Goal: Transaction & Acquisition: Purchase product/service

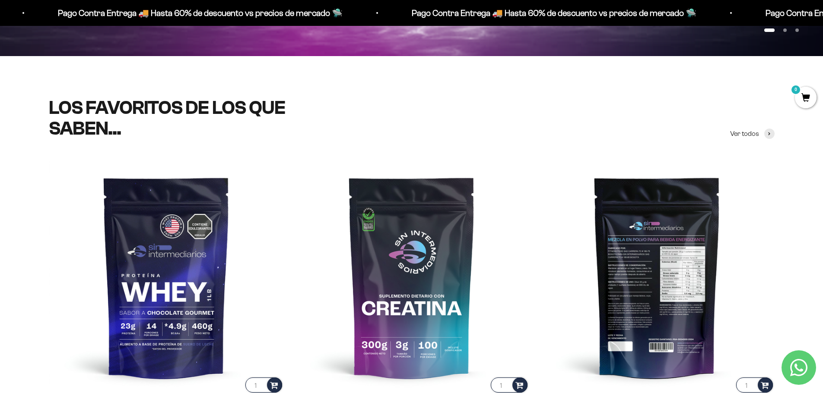
scroll to position [86, 0]
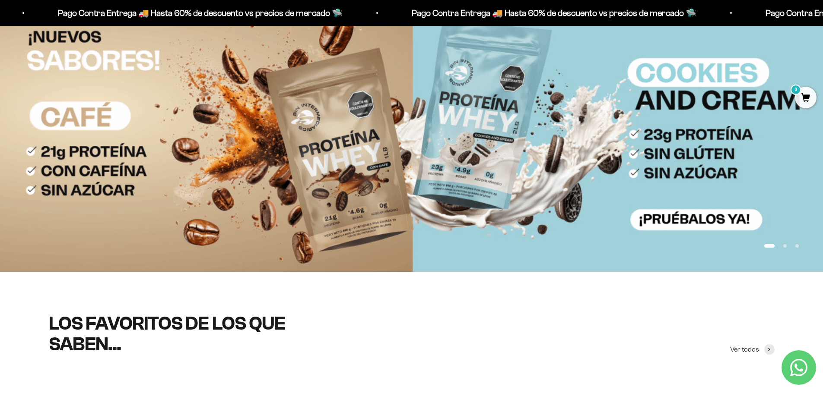
click at [360, 133] on img at bounding box center [411, 138] width 823 height 268
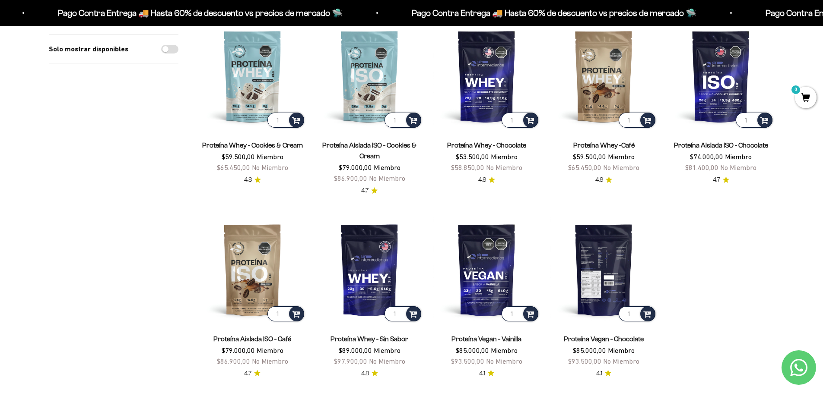
scroll to position [216, 0]
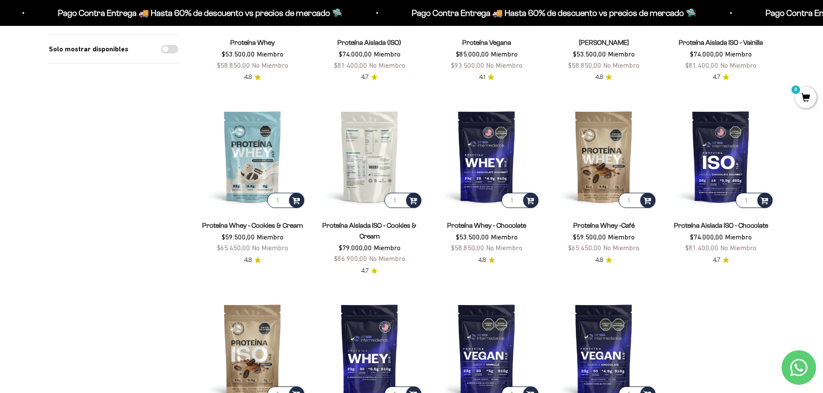
click at [379, 165] on img at bounding box center [369, 156] width 107 height 107
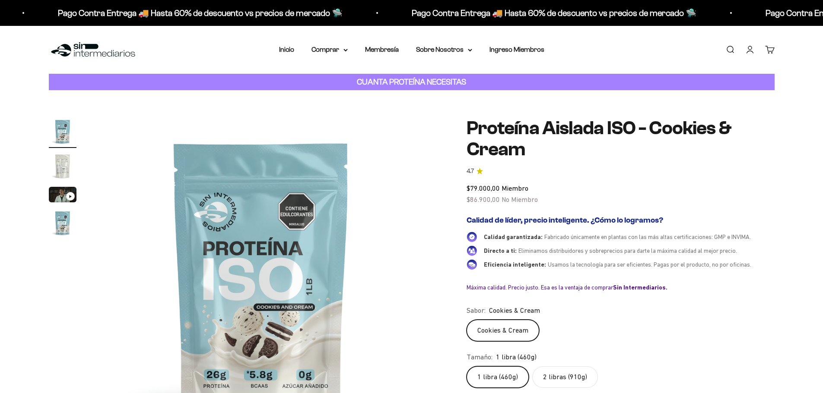
click at [571, 380] on label "2 libras (910g)" at bounding box center [565, 378] width 66 height 22
click at [466, 367] on input "2 libras (910g)" at bounding box center [466, 366] width 0 height 0
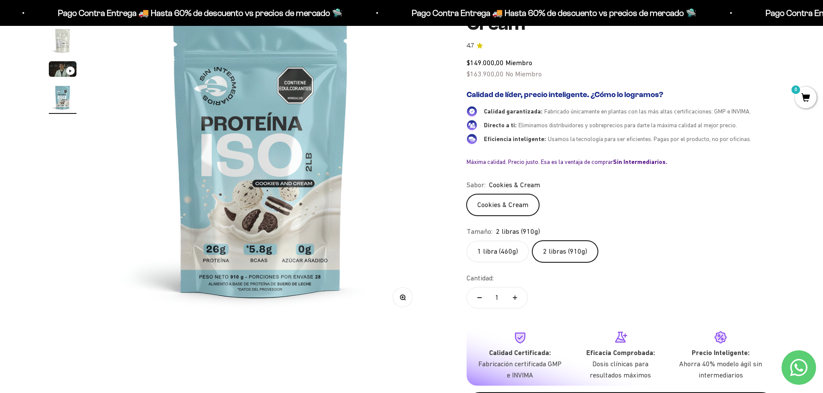
scroll to position [259, 0]
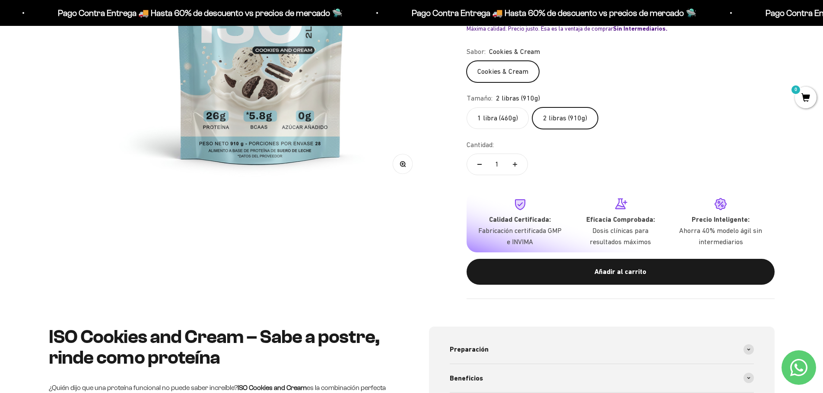
click at [500, 120] on label "1 libra (460g)" at bounding box center [497, 119] width 62 height 22
click at [466, 108] on input "1 libra (460g)" at bounding box center [466, 107] width 0 height 0
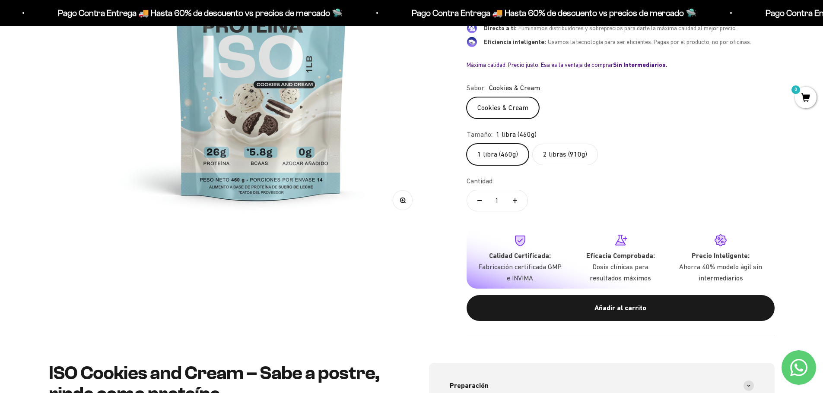
scroll to position [173, 0]
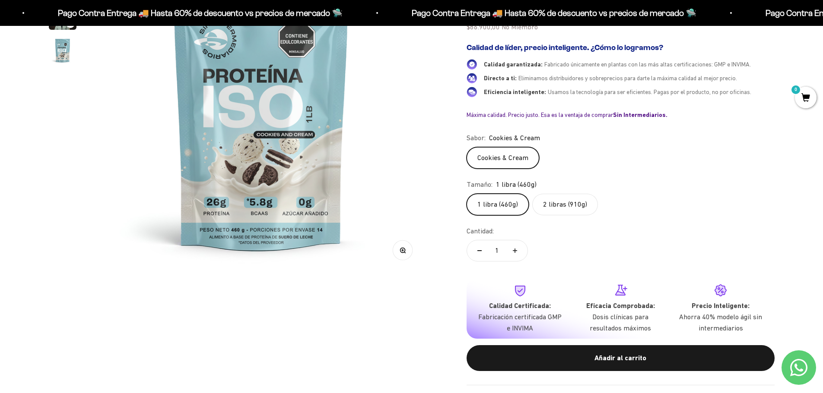
click at [564, 204] on label "2 libras (910g)" at bounding box center [565, 205] width 66 height 22
click at [466, 194] on input "2 libras (910g)" at bounding box center [466, 193] width 0 height 0
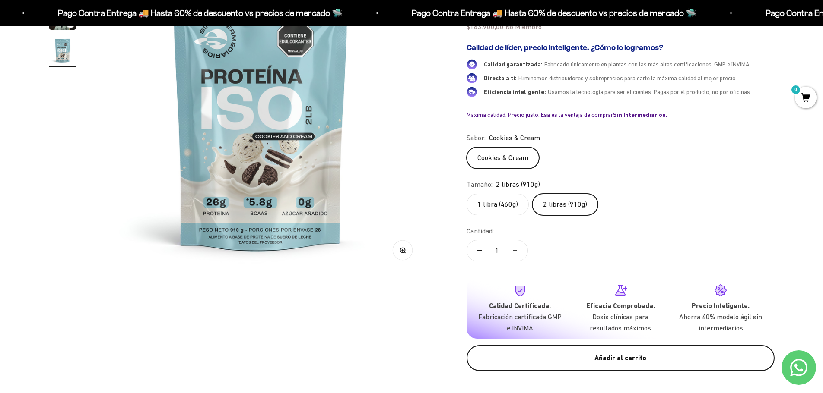
click at [633, 361] on div "Añadir al carrito" at bounding box center [620, 358] width 273 height 11
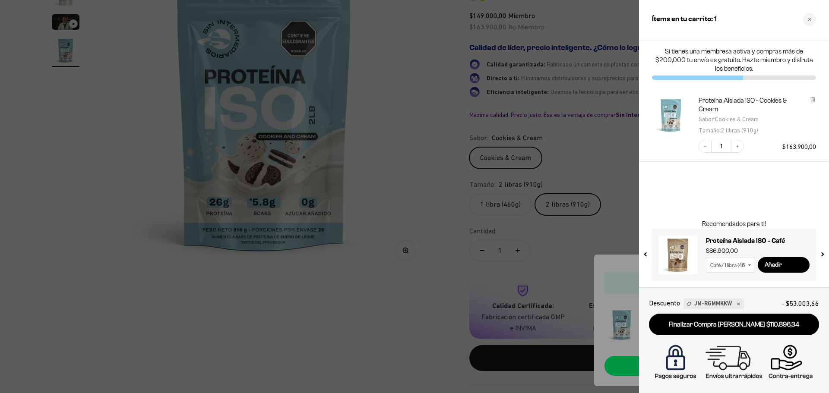
click at [741, 268] on select "Café / 1 libra (460g) Café / 2 libras (910g)" at bounding box center [730, 265] width 48 height 16
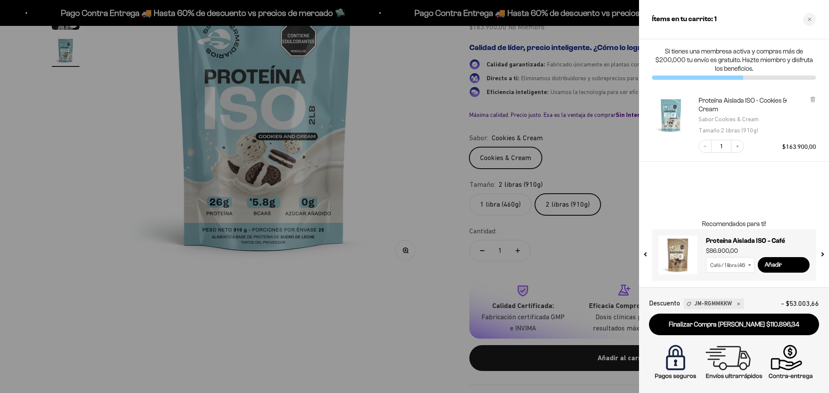
click at [455, 240] on div at bounding box center [414, 196] width 829 height 393
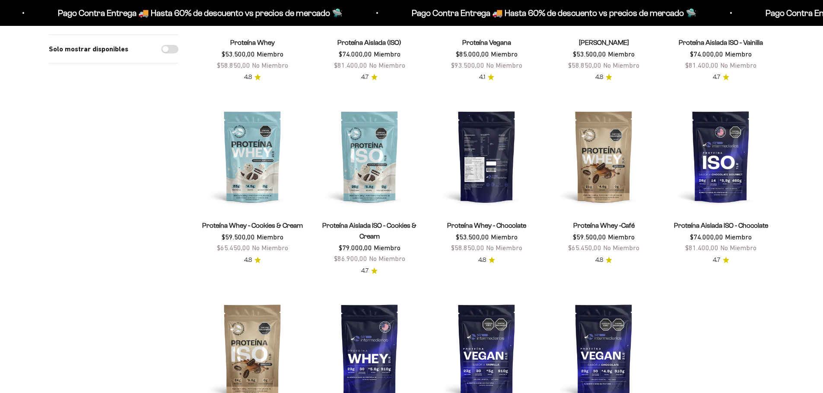
scroll to position [216, 0]
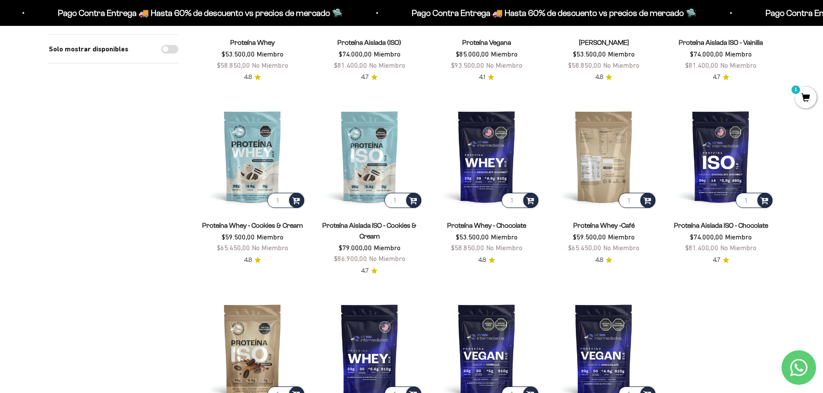
click at [597, 171] on img at bounding box center [603, 156] width 107 height 107
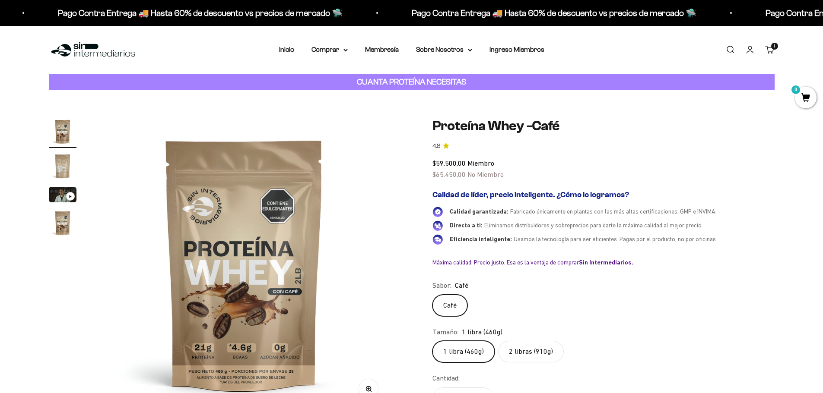
click at [537, 352] on label "2 libras (910g)" at bounding box center [531, 352] width 66 height 22
click at [432, 341] on input "2 libras (910g)" at bounding box center [432, 341] width 0 height 0
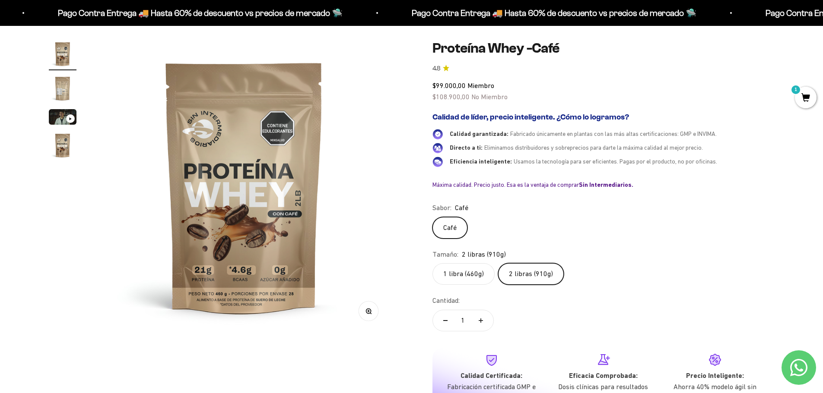
scroll to position [86, 0]
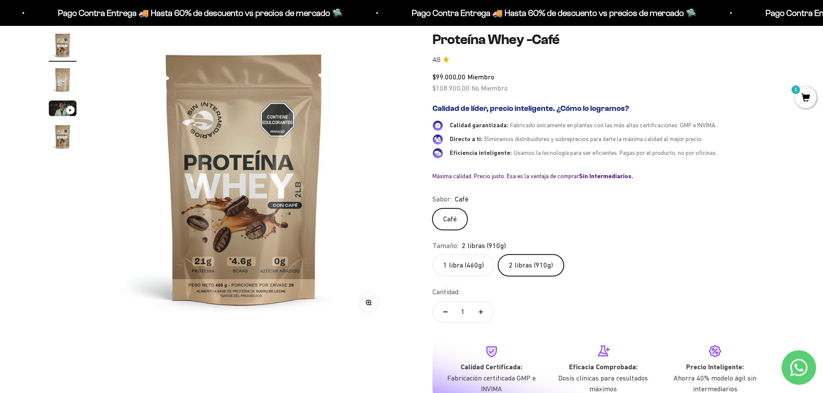
click at [483, 314] on button "Aumentar cantidad" at bounding box center [480, 312] width 25 height 21
type input "2"
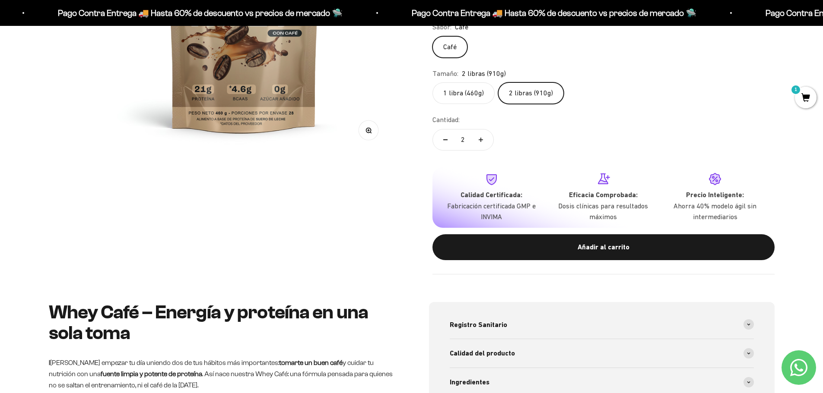
scroll to position [259, 0]
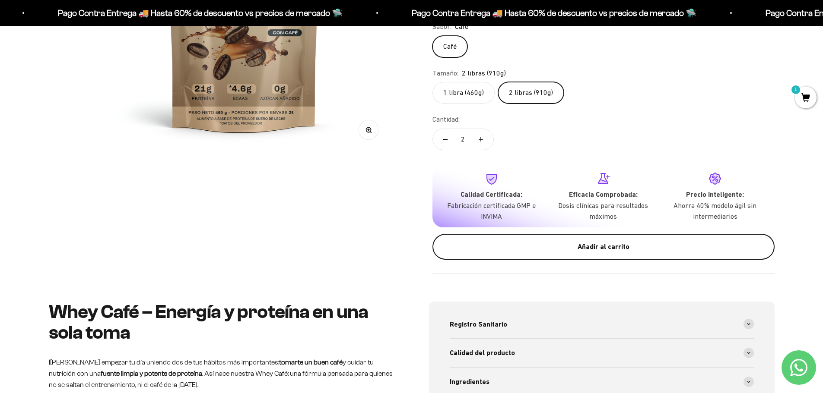
click at [610, 243] on div "Añadir al carrito" at bounding box center [603, 246] width 307 height 11
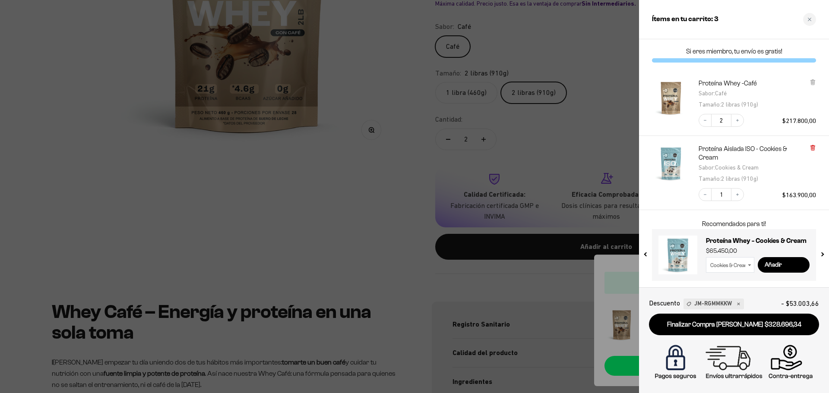
click at [811, 148] on icon at bounding box center [812, 148] width 3 height 4
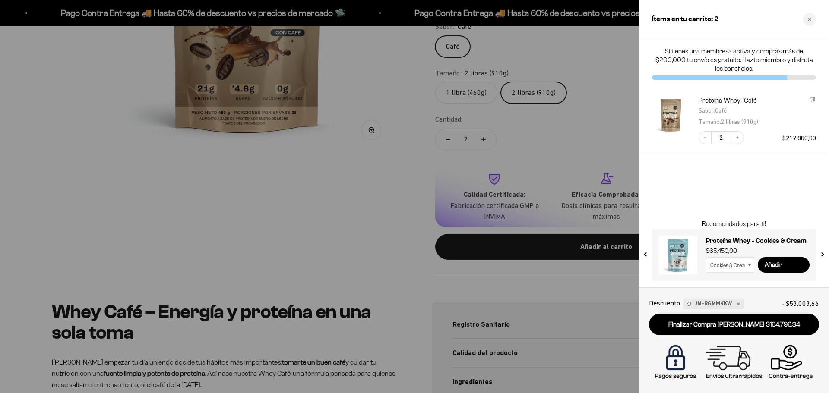
click at [403, 140] on div at bounding box center [414, 196] width 829 height 393
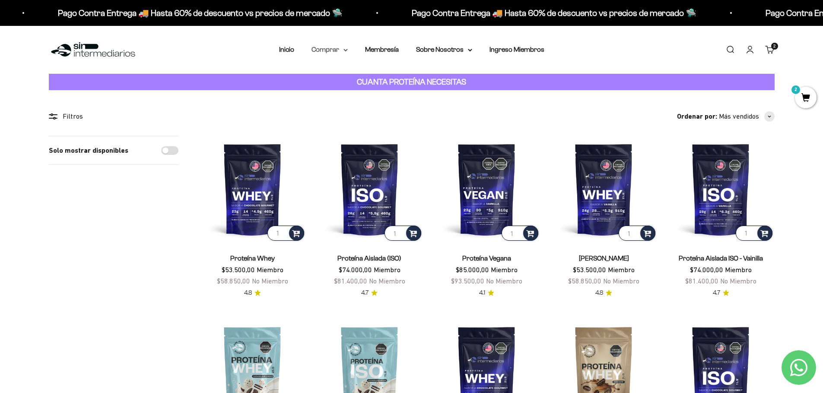
click at [345, 48] on summary "Comprar" at bounding box center [329, 49] width 36 height 11
click at [347, 95] on span "Otros Suplementos" at bounding box center [346, 93] width 58 height 7
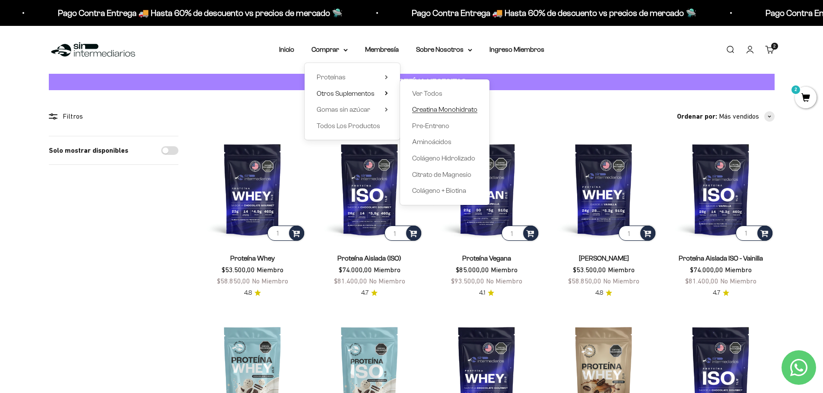
click at [437, 111] on span "Creatina Monohidrato" at bounding box center [444, 109] width 65 height 7
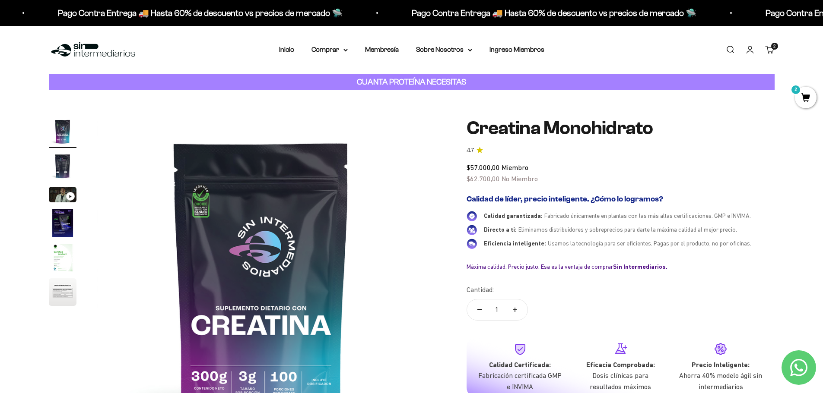
click at [513, 309] on icon "Aumentar cantidad" at bounding box center [515, 310] width 4 height 4
type input "2"
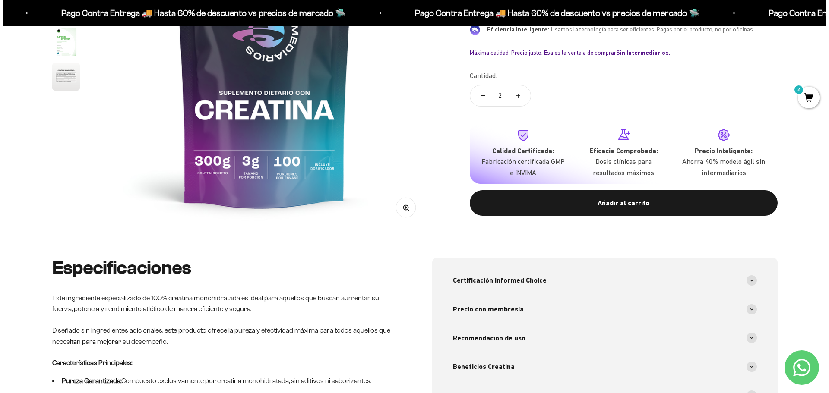
scroll to position [216, 0]
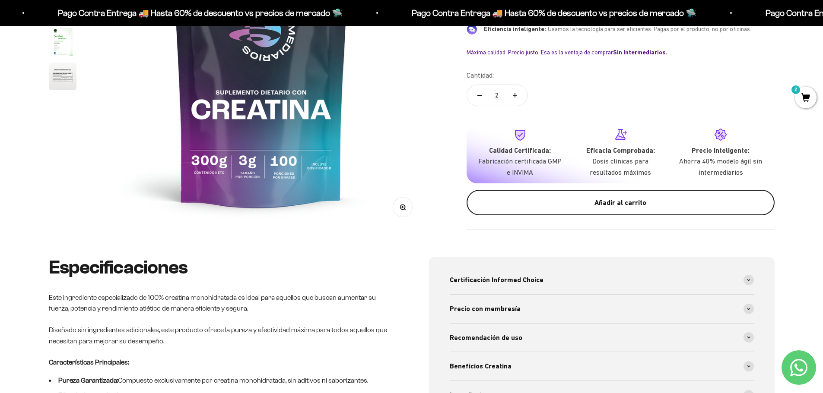
click at [588, 200] on div "Añadir al carrito" at bounding box center [620, 202] width 273 height 11
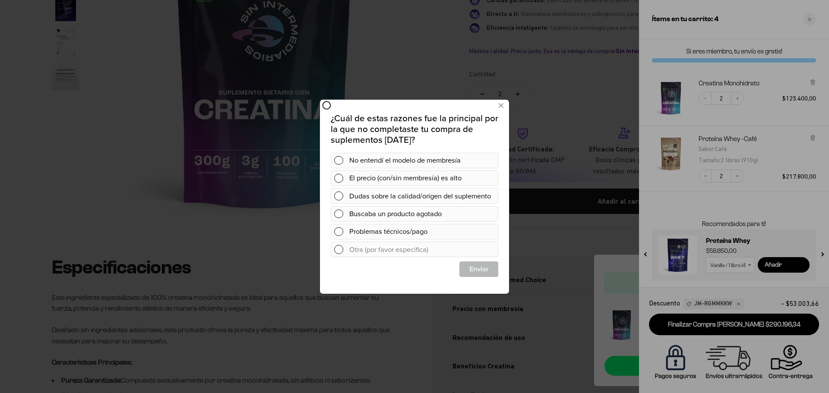
scroll to position [0, 0]
click at [502, 102] on icon at bounding box center [501, 106] width 5 height 12
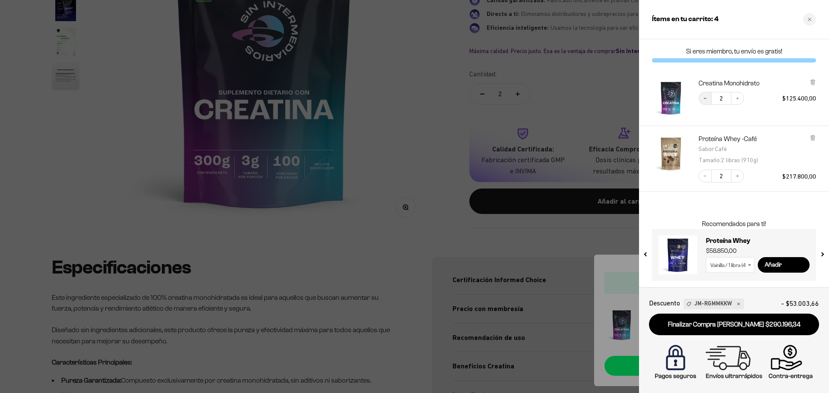
click at [704, 96] on icon "Decrease quantity" at bounding box center [705, 98] width 5 height 5
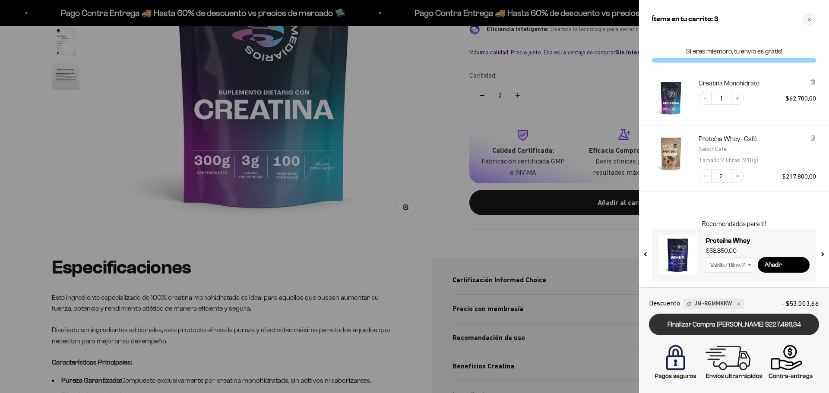
click at [710, 323] on link "Finalizar Compra [PERSON_NAME] $227.496,34" at bounding box center [734, 325] width 170 height 22
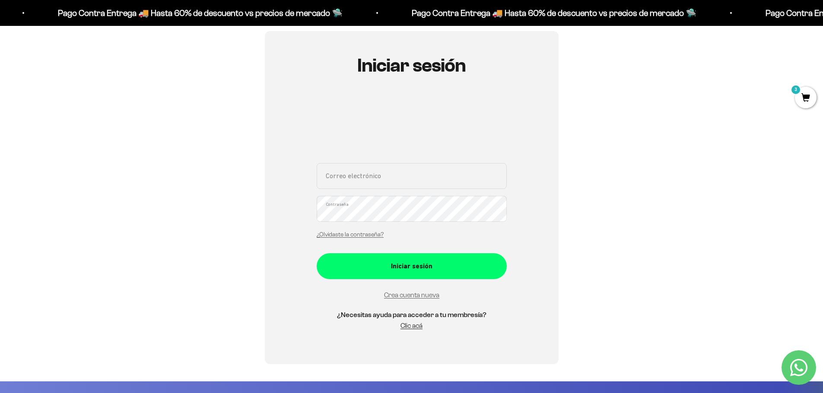
scroll to position [216, 0]
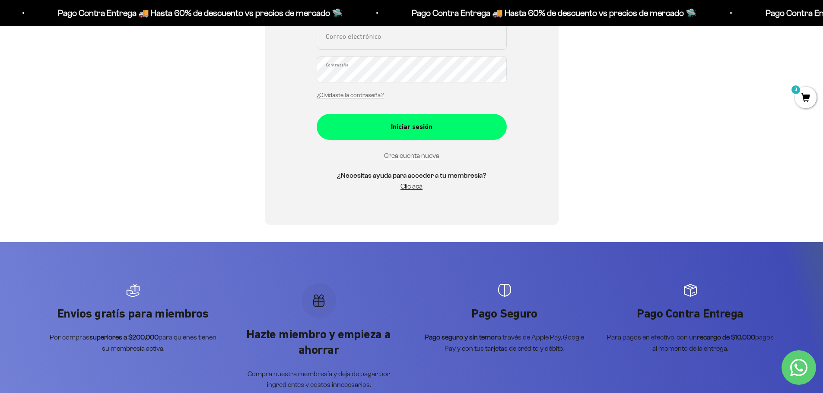
click at [799, 365] on icon "Contact us on WhatsApp" at bounding box center [798, 367] width 17 height 17
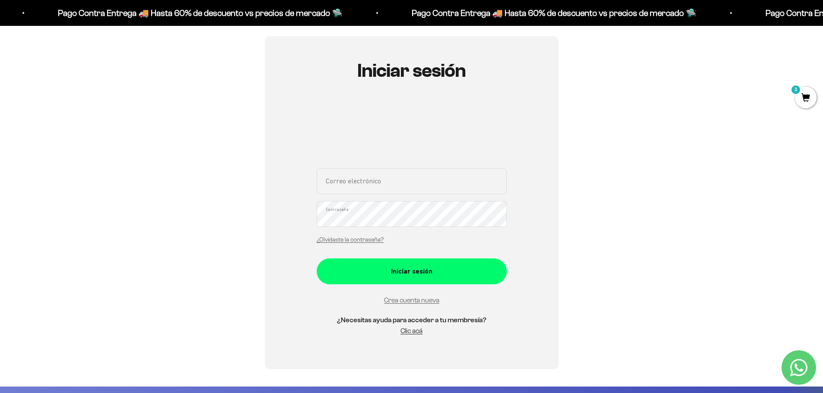
scroll to position [43, 0]
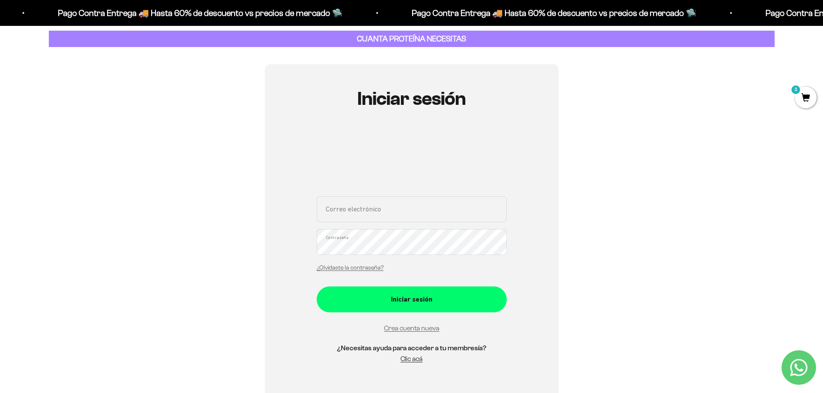
click at [805, 94] on span "3" at bounding box center [806, 98] width 22 height 22
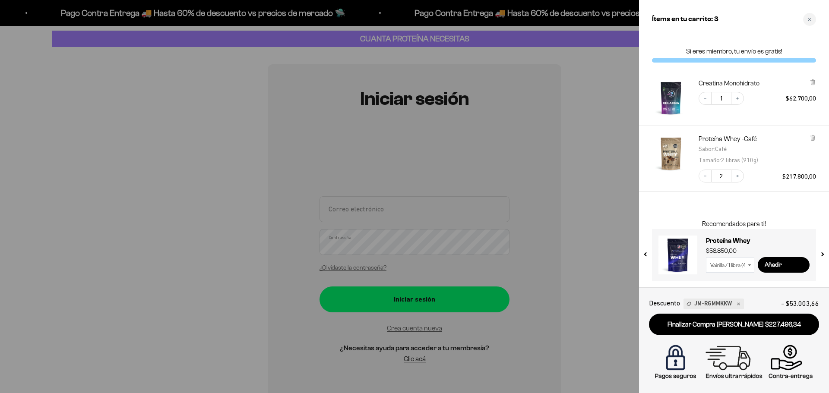
click at [617, 233] on div at bounding box center [414, 196] width 829 height 393
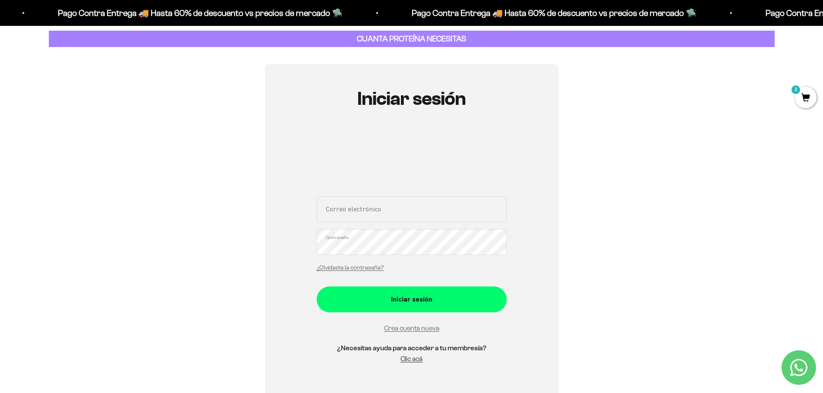
click at [803, 96] on span "3" at bounding box center [806, 98] width 22 height 22
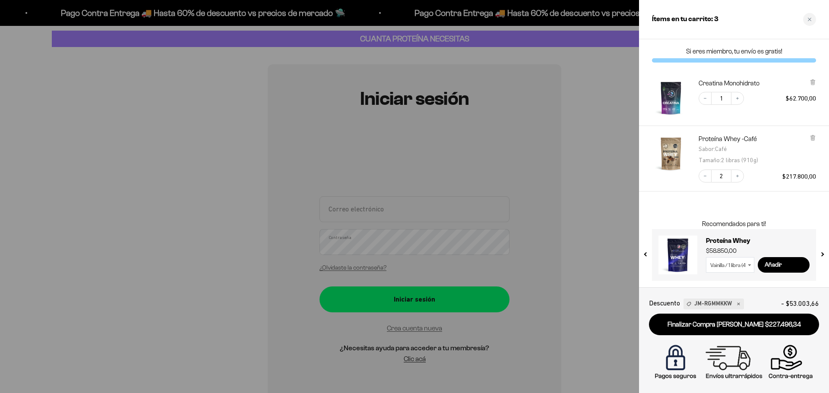
click at [598, 109] on div at bounding box center [414, 196] width 829 height 393
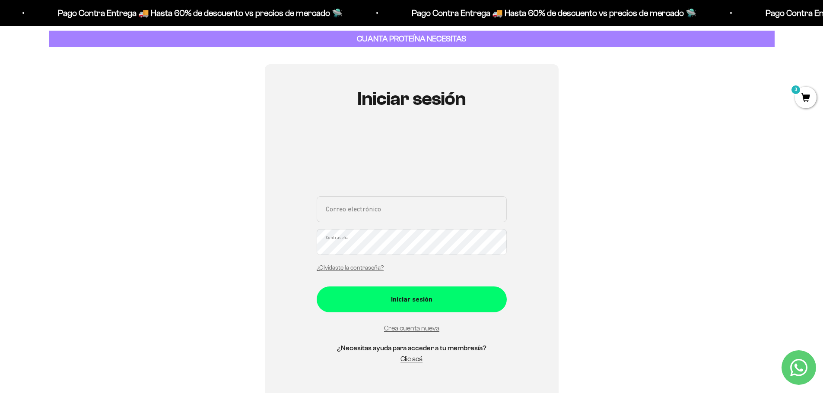
click at [410, 44] on p "CUANTA PROTEÍNA NECESITAS" at bounding box center [412, 39] width 114 height 13
drag, startPoint x: 421, startPoint y: 36, endPoint x: 429, endPoint y: 36, distance: 7.8
click at [425, 36] on strong "CUANTA PROTEÍNA NECESITAS" at bounding box center [411, 38] width 109 height 9
click at [725, 13] on span "Pago Contra Entrega 🚚 Hasta 60% de descuento vs precios de mercado 🛸" at bounding box center [589, 13] width 354 height 14
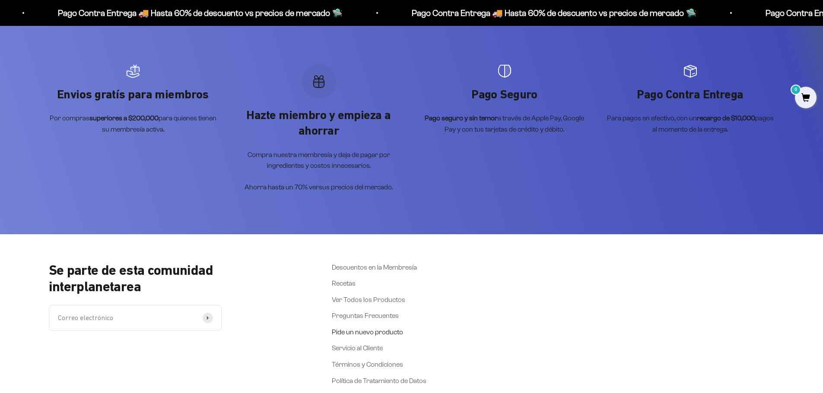
scroll to position [444, 0]
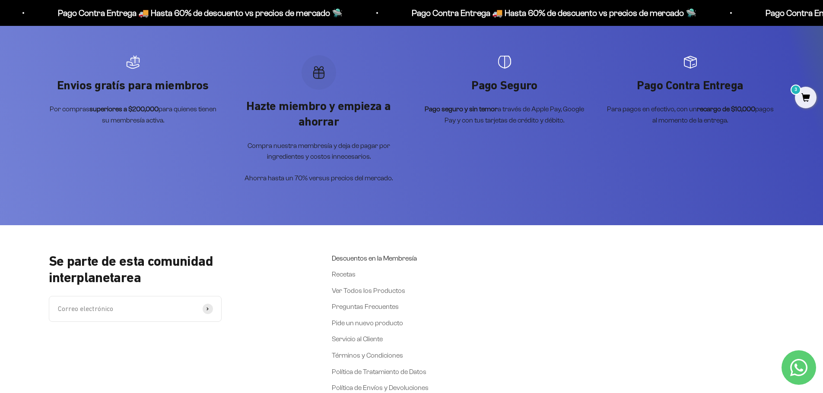
click at [363, 263] on link "Descuentos en la Membresía" at bounding box center [374, 258] width 85 height 11
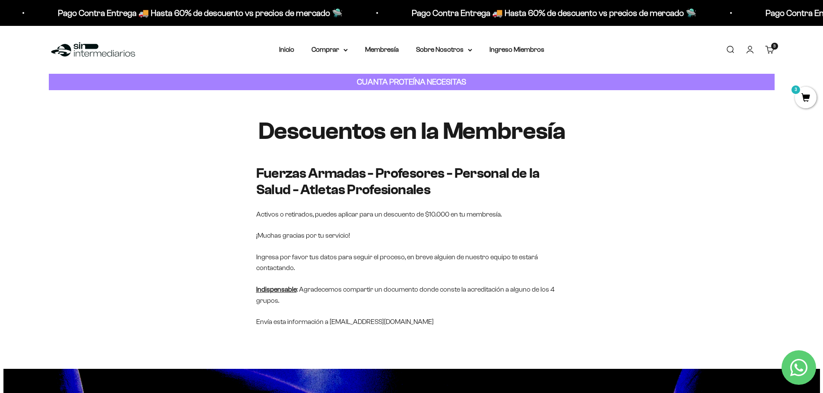
scroll to position [43, 0]
